Goal: Task Accomplishment & Management: Use online tool/utility

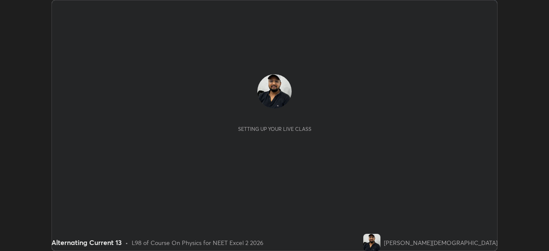
scroll to position [251, 549]
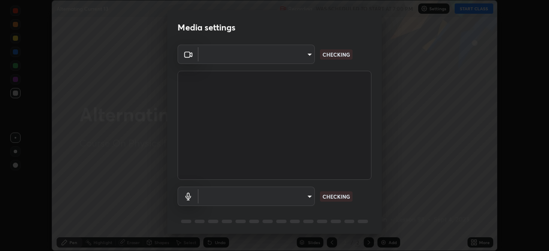
click at [287, 200] on body "Erase all Alternating Current 13 Recording WAS SCHEDULED TO START AT 7:00 PM Se…" at bounding box center [274, 125] width 549 height 251
type input "7db3104c3122a209b332b64619111aa91615a24fb0de166504fa5909fce8eb30"
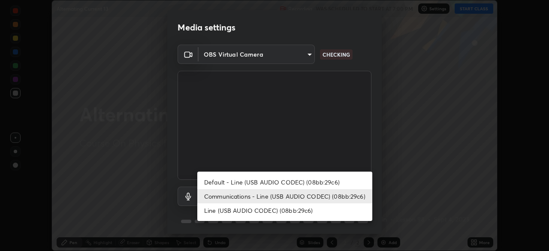
click at [285, 183] on li "Default - Line (USB AUDIO CODEC) (08bb:29c6)" at bounding box center [284, 182] width 175 height 14
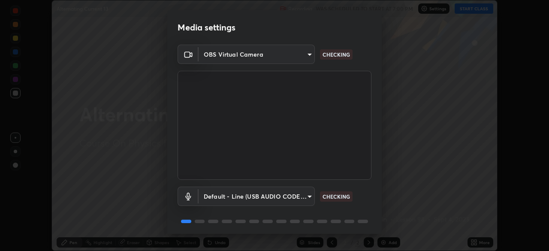
type input "default"
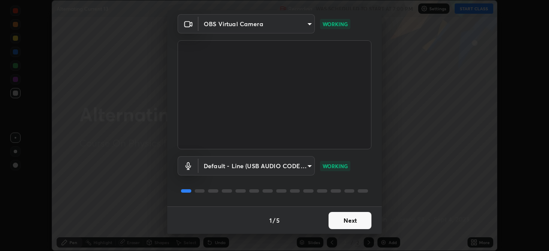
click at [347, 222] on button "Next" at bounding box center [350, 220] width 43 height 17
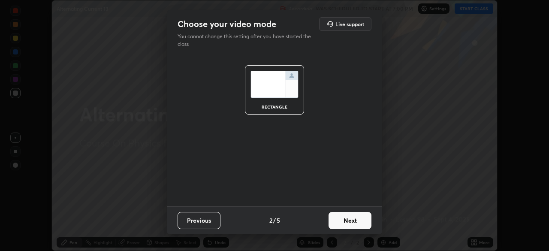
scroll to position [0, 0]
click at [352, 219] on button "Next" at bounding box center [350, 220] width 43 height 17
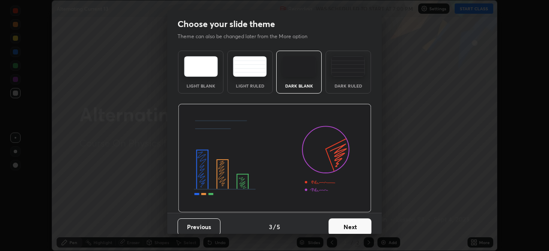
click at [345, 76] on img at bounding box center [348, 66] width 34 height 21
click at [354, 227] on button "Next" at bounding box center [350, 226] width 43 height 17
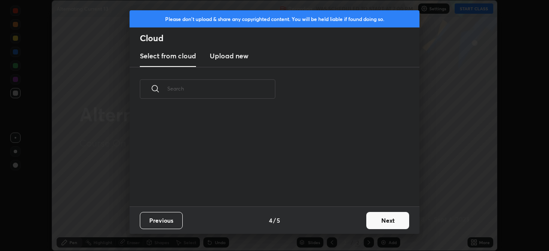
click at [379, 225] on button "Next" at bounding box center [388, 220] width 43 height 17
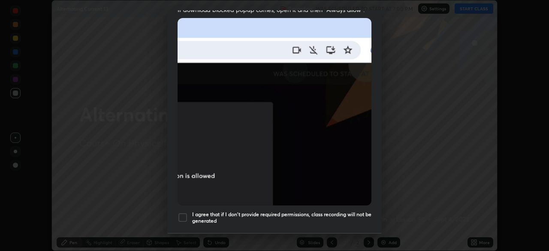
scroll to position [206, 0]
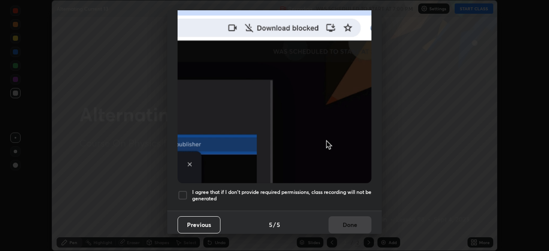
click at [284, 189] on h5 "I agree that if I don't provide required permissions, class recording will not …" at bounding box center [281, 195] width 179 height 13
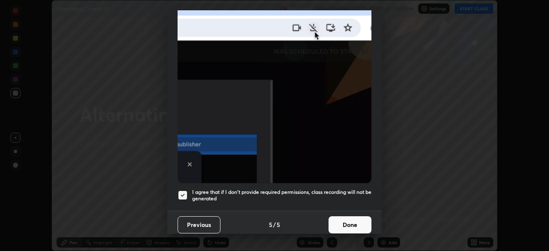
click at [344, 222] on button "Done" at bounding box center [350, 224] width 43 height 17
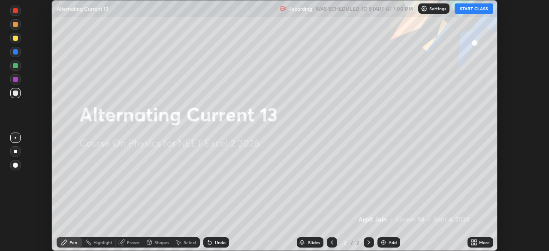
click at [466, 10] on button "START CLASS" at bounding box center [474, 8] width 39 height 10
click at [385, 245] on img at bounding box center [383, 242] width 7 height 7
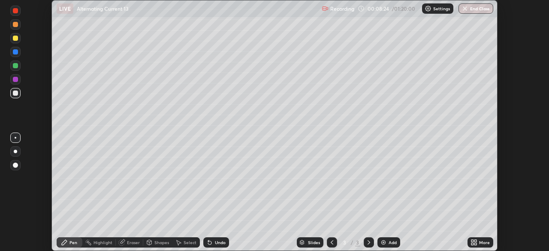
click at [13, 151] on div at bounding box center [15, 151] width 10 height 10
click at [15, 149] on div at bounding box center [15, 151] width 10 height 10
click at [15, 40] on div at bounding box center [15, 38] width 5 height 5
click at [15, 53] on div at bounding box center [15, 51] width 5 height 5
click at [16, 66] on div at bounding box center [15, 65] width 5 height 5
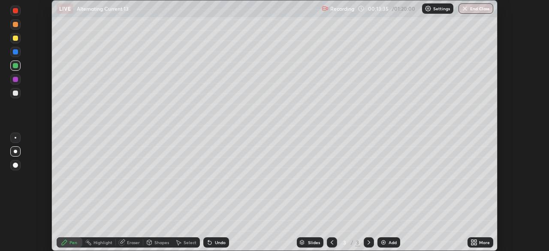
click at [387, 241] on div "Add" at bounding box center [389, 242] width 23 height 10
click at [16, 94] on div at bounding box center [15, 93] width 5 height 5
click at [385, 246] on img at bounding box center [383, 242] width 7 height 7
click at [14, 37] on div at bounding box center [15, 38] width 5 height 5
click at [381, 243] on img at bounding box center [383, 242] width 7 height 7
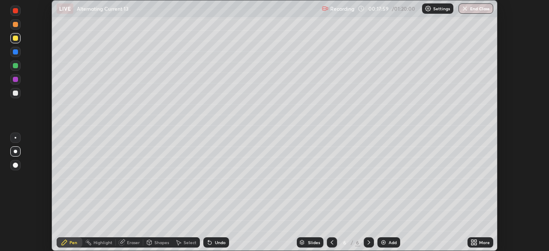
click at [331, 243] on icon at bounding box center [332, 242] width 7 height 7
click at [131, 243] on div "Eraser" at bounding box center [133, 242] width 13 height 4
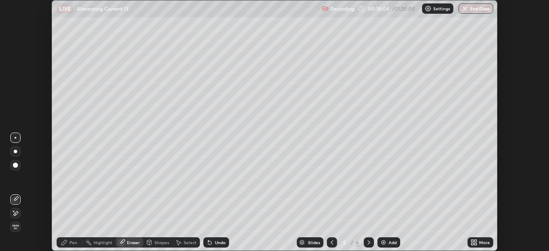
click at [369, 243] on icon at bounding box center [369, 242] width 7 height 7
click at [67, 243] on icon at bounding box center [64, 242] width 7 height 7
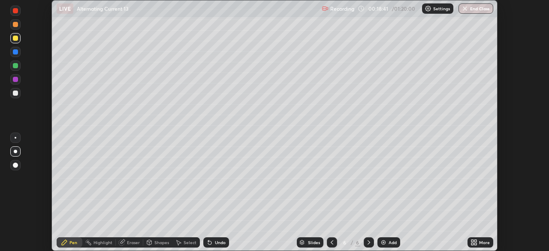
click at [328, 241] on div at bounding box center [332, 242] width 10 height 10
click at [368, 240] on icon at bounding box center [369, 242] width 7 height 7
click at [387, 246] on div "Add" at bounding box center [389, 242] width 23 height 10
click at [126, 242] on div "Eraser" at bounding box center [129, 242] width 27 height 10
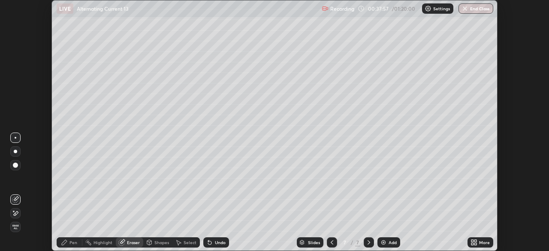
click at [15, 228] on span "Erase all" at bounding box center [15, 227] width 9 height 5
